Goal: Task Accomplishment & Management: Use online tool/utility

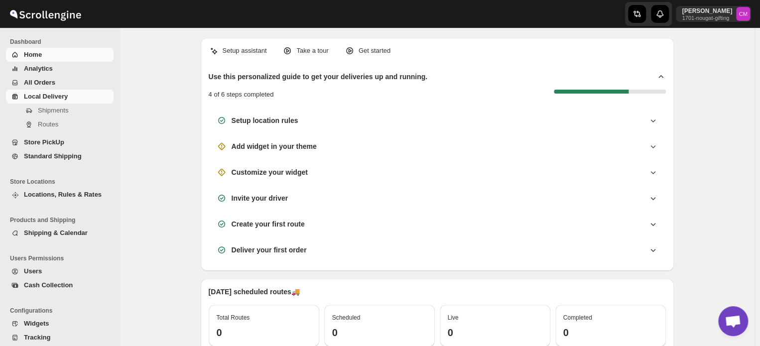
click at [52, 94] on span "Local Delivery" at bounding box center [46, 96] width 44 height 7
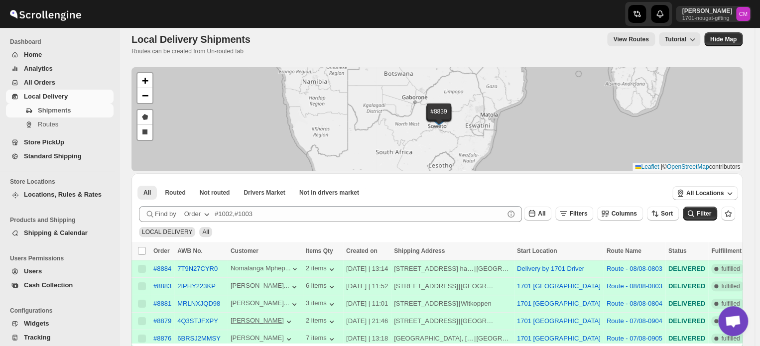
scroll to position [5, 0]
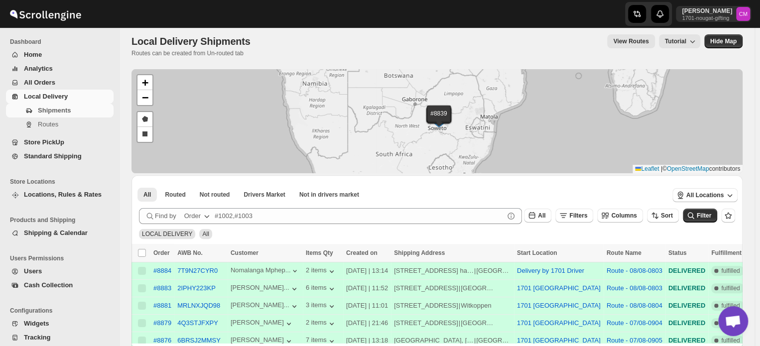
click at [36, 158] on span "Standard Shipping" at bounding box center [53, 155] width 58 height 7
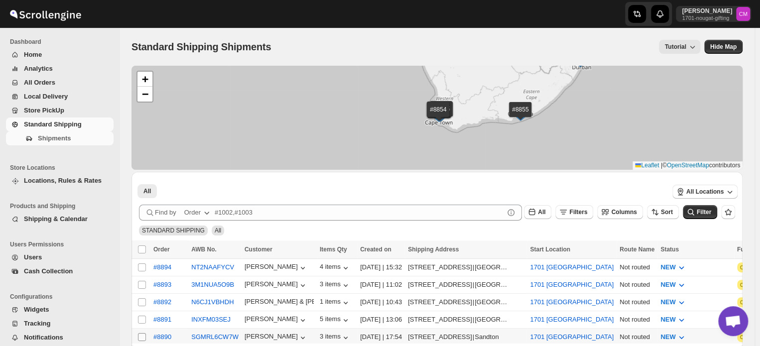
click at [140, 334] on input "Select shipment" at bounding box center [142, 337] width 8 height 8
checkbox input "true"
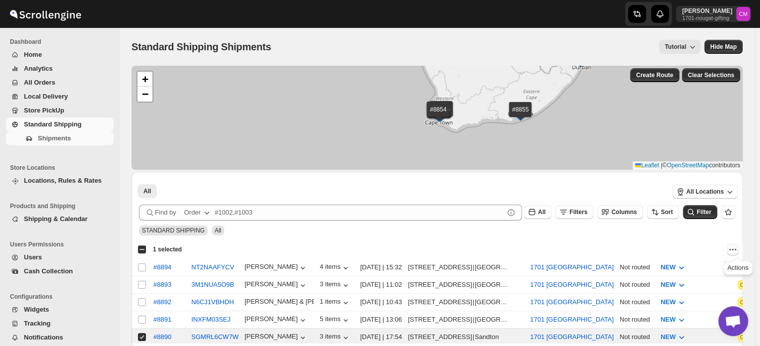
click at [736, 245] on icon "Actions" at bounding box center [732, 249] width 10 height 10
click at [710, 265] on span "MOVE TO LOCAL DELIVERY" at bounding box center [694, 268] width 86 height 7
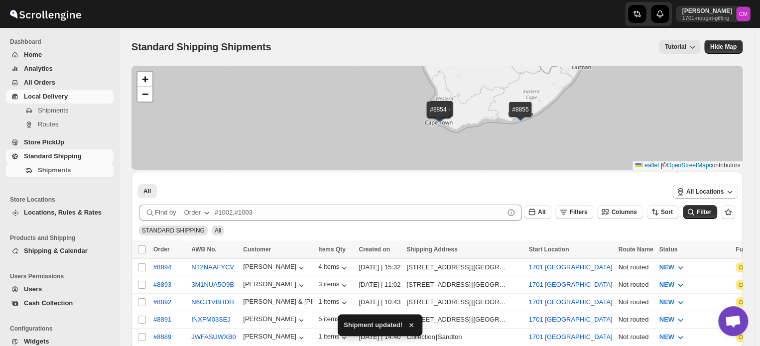
click at [59, 97] on span "Local Delivery" at bounding box center [46, 96] width 44 height 7
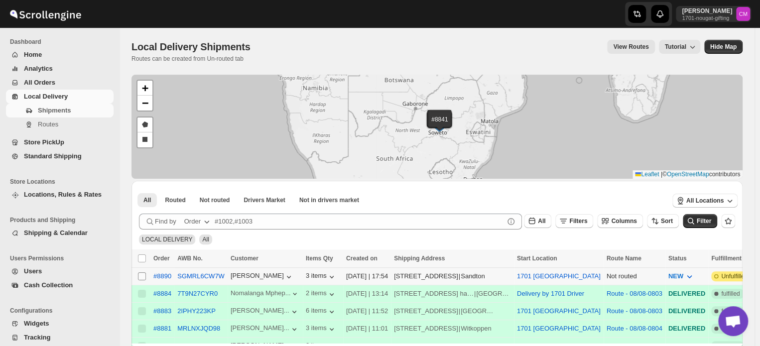
click at [139, 274] on input "Select shipment" at bounding box center [142, 276] width 8 height 8
checkbox input "true"
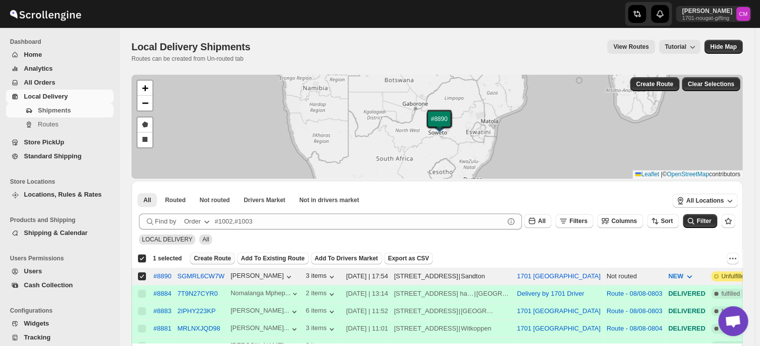
click at [203, 262] on button "Create Route" at bounding box center [212, 258] width 45 height 12
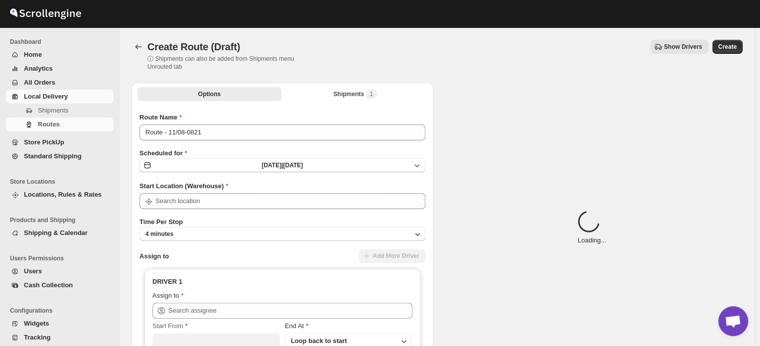
type input "1701 [GEOGRAPHIC_DATA]"
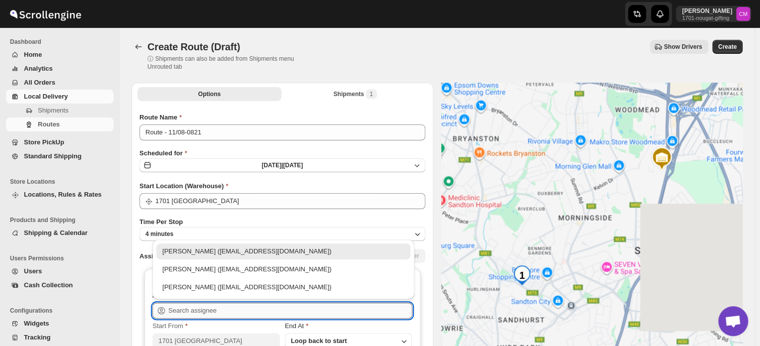
click at [182, 311] on input "text" at bounding box center [290, 311] width 244 height 16
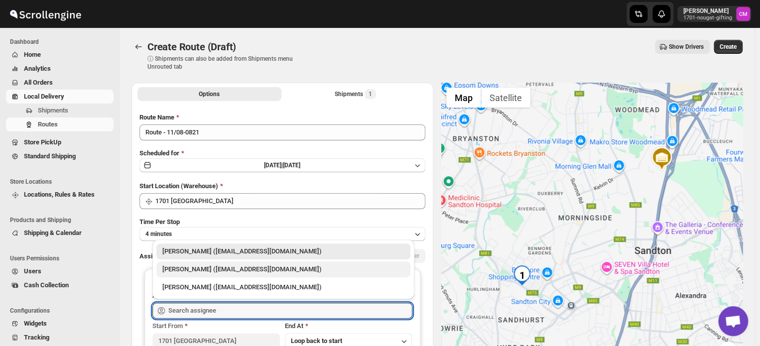
click at [197, 268] on div "[PERSON_NAME] ([EMAIL_ADDRESS][DOMAIN_NAME])" at bounding box center [283, 269] width 242 height 10
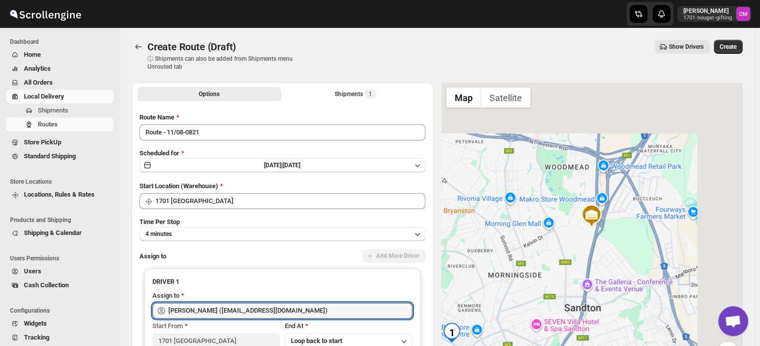
type input "[PERSON_NAME] ([EMAIL_ADDRESS][DOMAIN_NAME])"
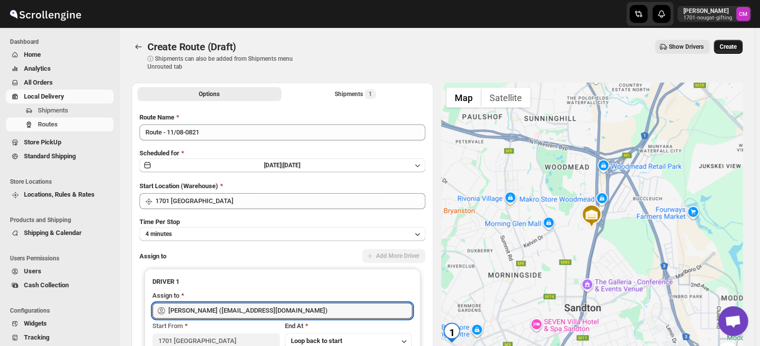
click at [734, 48] on span "Create" at bounding box center [727, 47] width 17 height 8
